Goal: Task Accomplishment & Management: Use online tool/utility

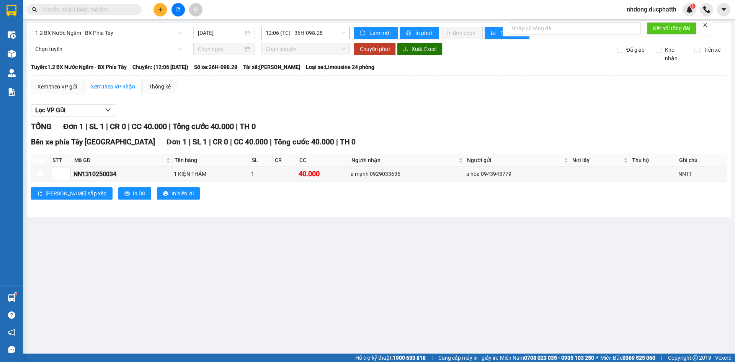
click at [324, 32] on span "12:06 (TC) - 36H-098.28" at bounding box center [306, 32] width 80 height 11
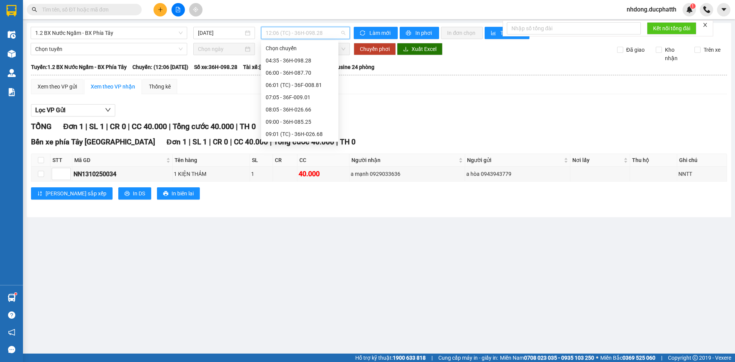
scroll to position [115, 0]
click at [306, 103] on div "13:00 - 36H-087.70" at bounding box center [300, 105] width 68 height 8
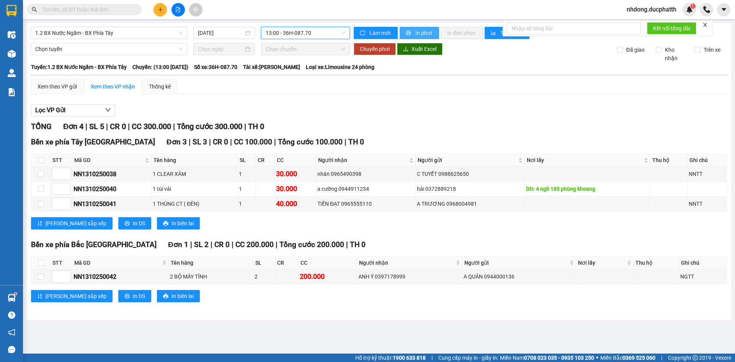
click at [411, 31] on span "printer" at bounding box center [409, 33] width 7 height 6
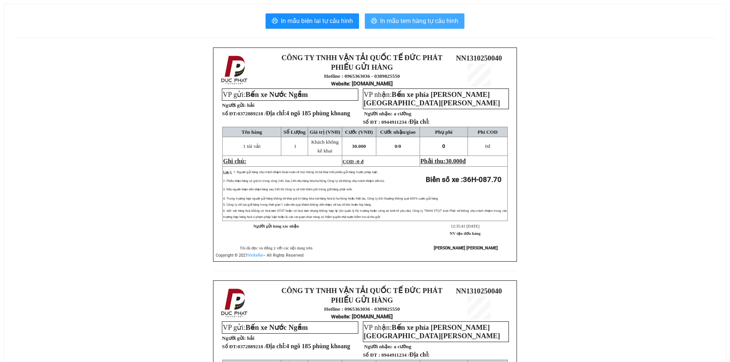
click at [415, 23] on span "In mẫu tem hàng tự cấu hình" at bounding box center [419, 21] width 78 height 10
